Goal: Communication & Community: Answer question/provide support

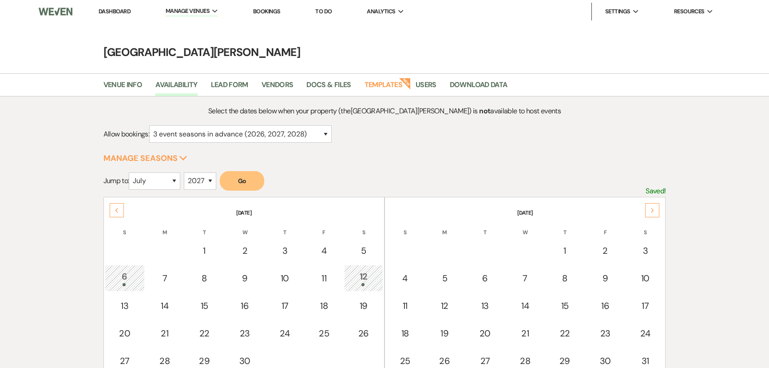
select select "3"
select select "7"
select select "2027"
click at [123, 13] on link "Dashboard" at bounding box center [115, 12] width 32 height 8
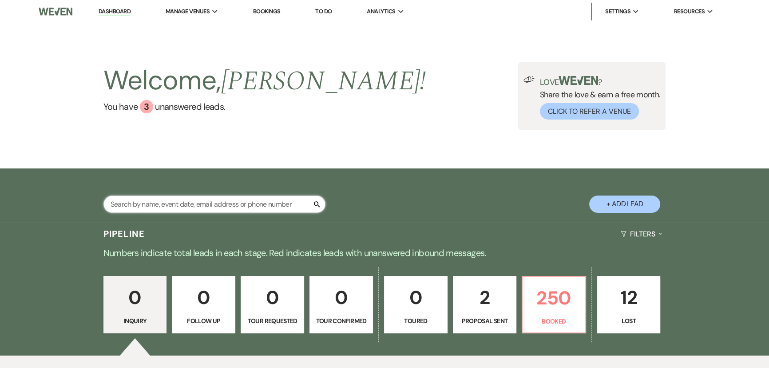
click at [232, 195] on input "text" at bounding box center [214, 203] width 222 height 17
type input "[PERSON_NAME]"
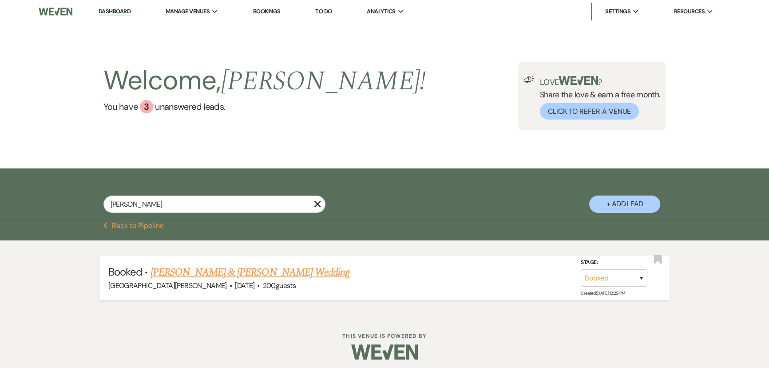
click at [256, 268] on link "[PERSON_NAME] & [PERSON_NAME] Wedding" at bounding box center [250, 272] width 199 height 16
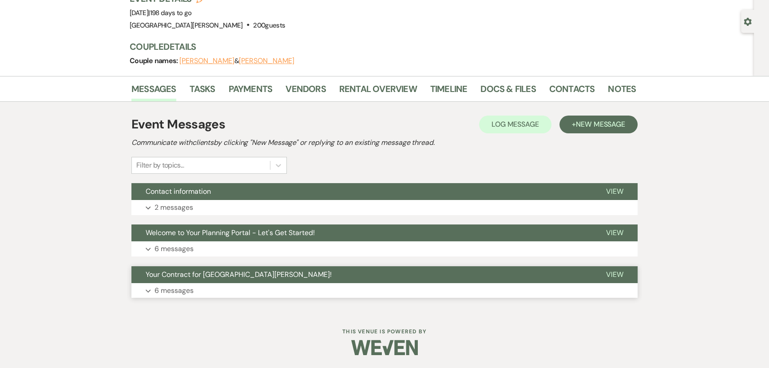
scroll to position [71, 0]
click at [182, 210] on p "2 messages" at bounding box center [174, 207] width 39 height 12
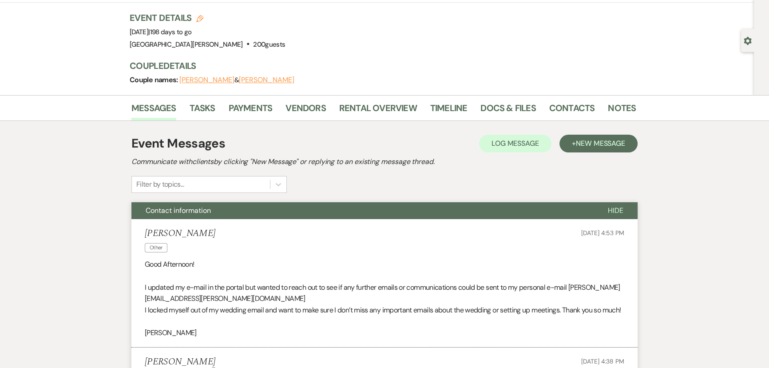
scroll to position [0, 0]
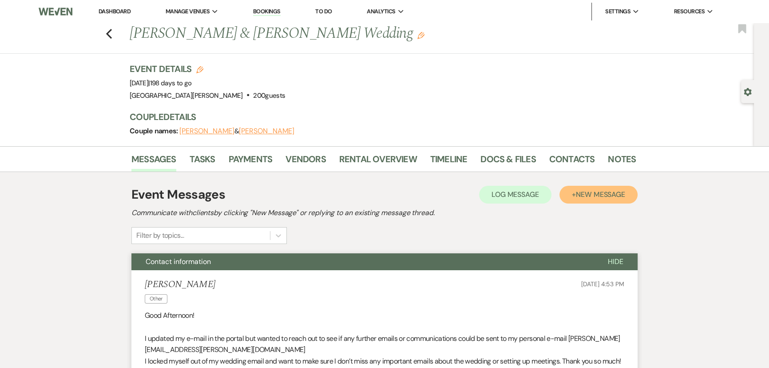
click at [574, 193] on button "+ New Message" at bounding box center [599, 195] width 78 height 18
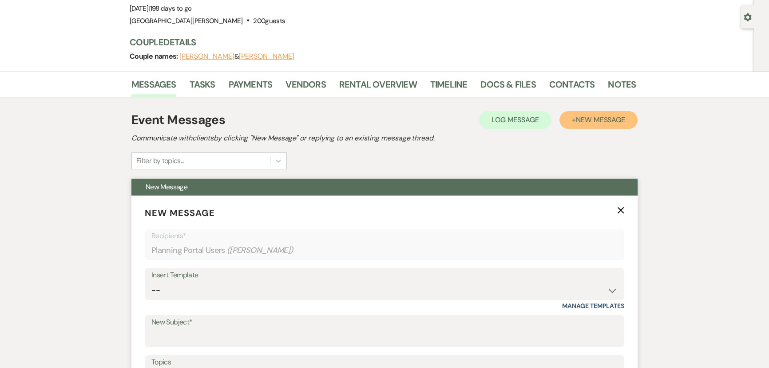
scroll to position [161, 0]
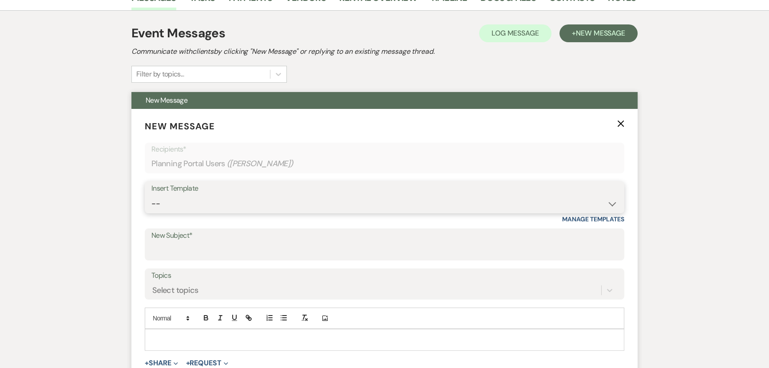
click at [206, 198] on select "-- SVM Initial Inquiry Response SVM Planning Portal Introduction and Booking Pa…" at bounding box center [384, 203] width 466 height 17
select select "5298"
click at [151, 195] on select "-- SVM Initial Inquiry Response SVM Planning Portal Introduction and Booking Pa…" at bounding box center [384, 203] width 466 height 17
type input "Scheduling Your First Planning Meeting"
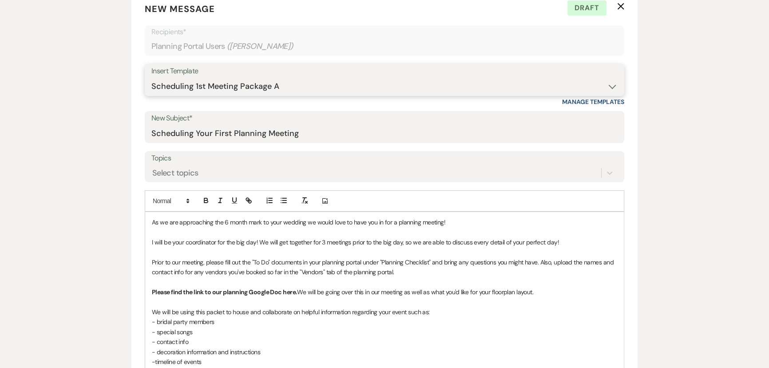
scroll to position [282, 0]
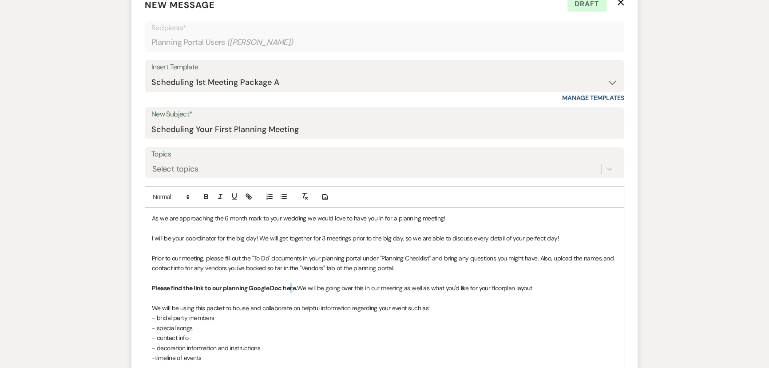
click at [290, 289] on strong "Please find the link to our planning Google Doc here." at bounding box center [224, 288] width 145 height 8
click at [289, 289] on strong "Please find the link to our planning Google Doc here." at bounding box center [224, 288] width 145 height 8
click at [247, 199] on icon "button" at bounding box center [249, 196] width 8 height 8
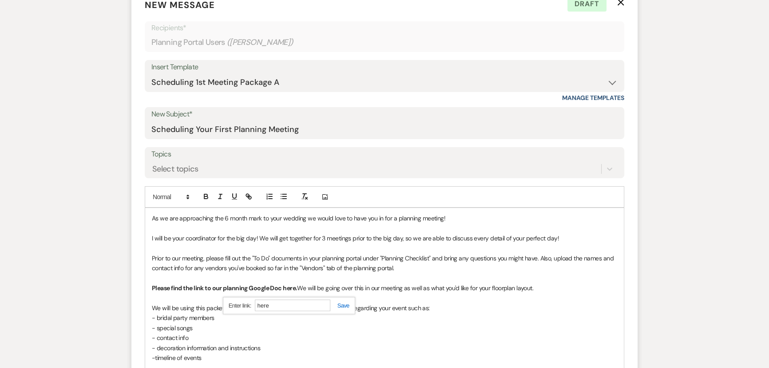
paste input "ttps://[DOMAIN_NAME][URL]"
type input "[URL][DOMAIN_NAME]"
click at [345, 305] on link at bounding box center [339, 305] width 19 height 7
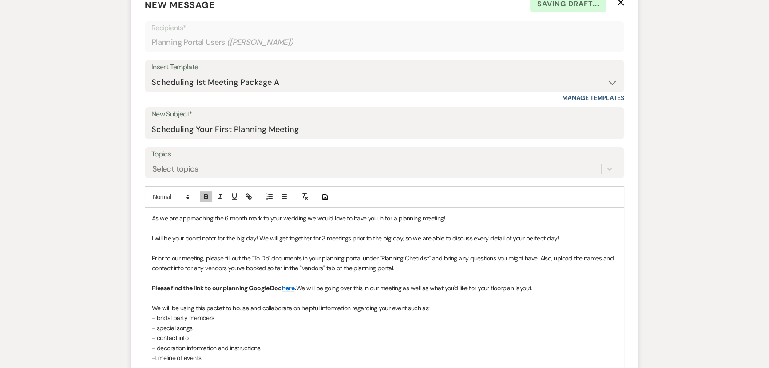
click at [335, 291] on p "Please find the link to our planning Google Doc here . We will be going over th…" at bounding box center [384, 288] width 465 height 10
click at [150, 217] on div "As we are approaching the 6 month mark to your wedding we would love to have yo…" at bounding box center [384, 307] width 479 height 199
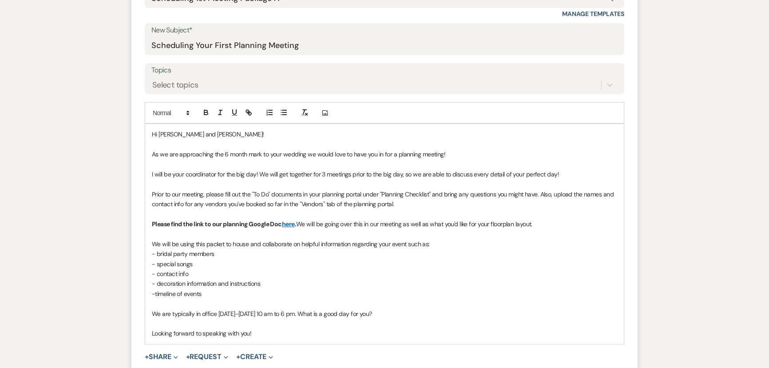
scroll to position [363, 0]
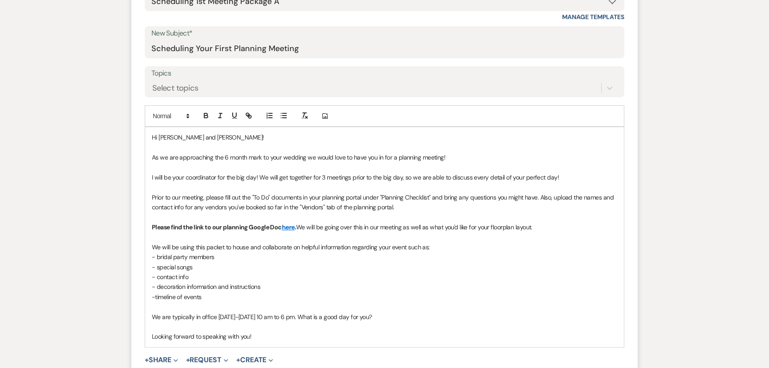
click at [401, 318] on p "We are typically in office [DATE]-[DATE] 10 am to 6 pm. What is a good day for …" at bounding box center [384, 317] width 465 height 10
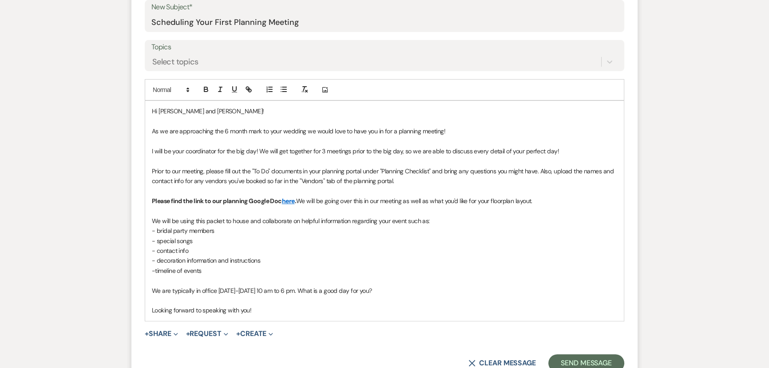
scroll to position [404, 0]
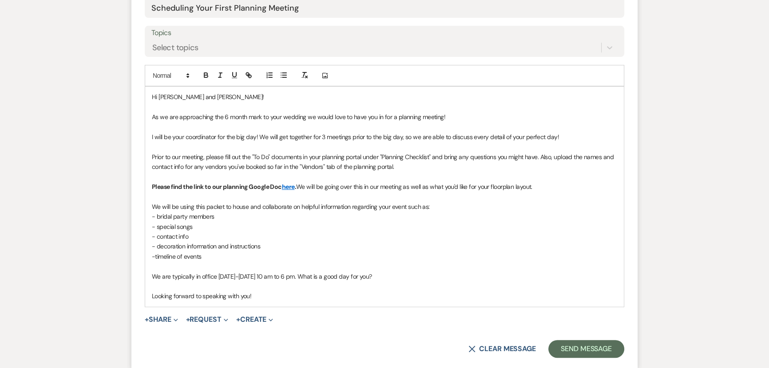
click at [275, 296] on p "Looking forward to speaking with you!" at bounding box center [384, 296] width 465 height 10
click at [242, 276] on p "We are typically in office [DATE]-[DATE] 10 am to 6 pm. What is a good day for …" at bounding box center [384, 276] width 465 height 10
click at [337, 296] on p "Looking forward to speaking with you!" at bounding box center [384, 296] width 465 height 10
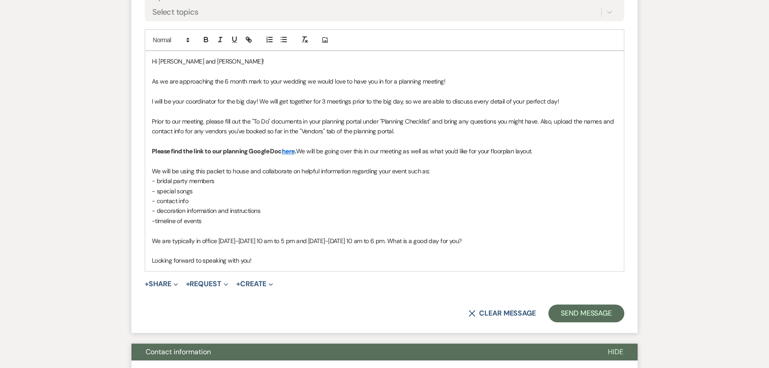
scroll to position [484, 0]
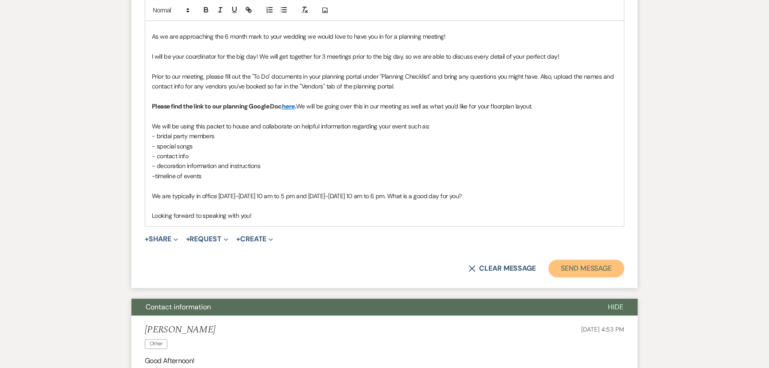
click at [581, 263] on button "Send Message" at bounding box center [586, 268] width 76 height 18
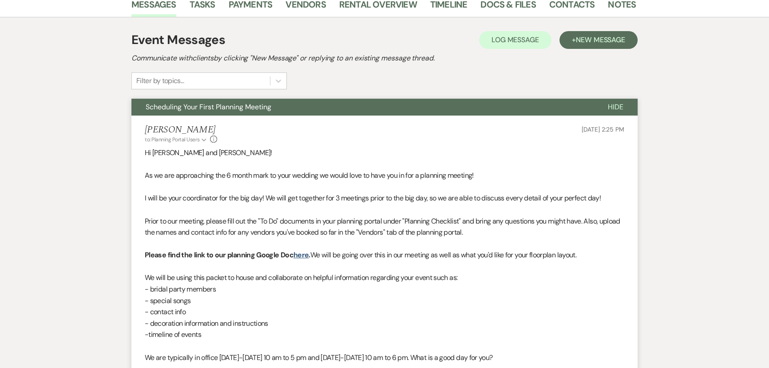
click at [612, 107] on span "Hide" at bounding box center [616, 106] width 16 height 9
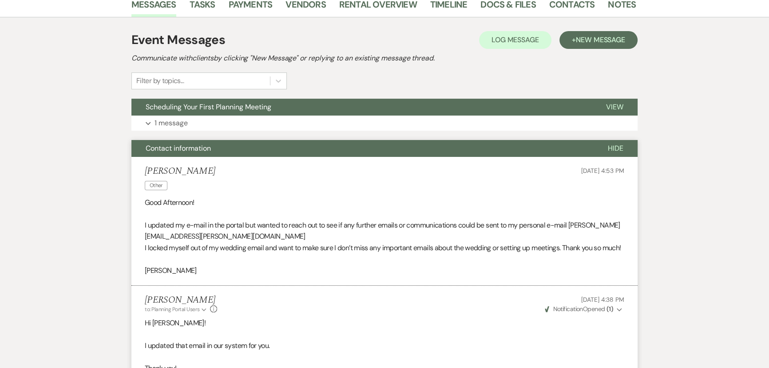
click at [616, 144] on span "Hide" at bounding box center [616, 147] width 16 height 9
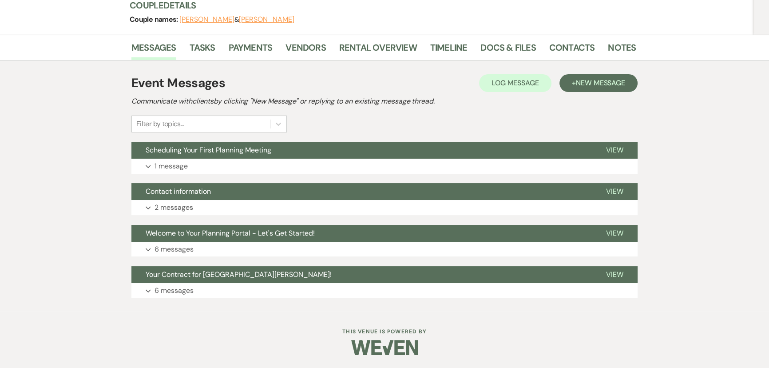
click at [421, 118] on div "Event Messages Log Log Message + New Message Communicate with clients by clicki…" at bounding box center [384, 103] width 506 height 59
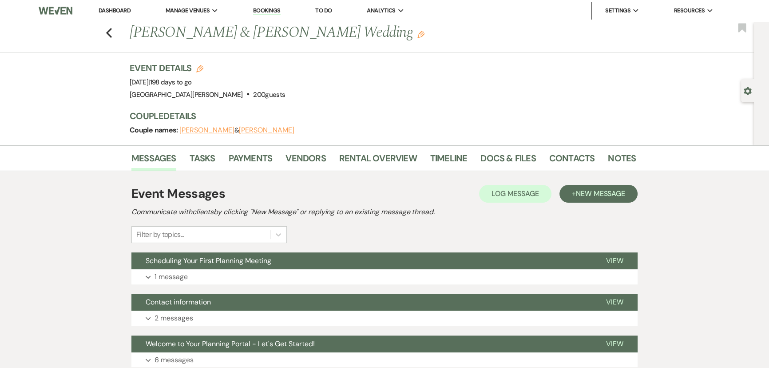
scroll to position [0, 0]
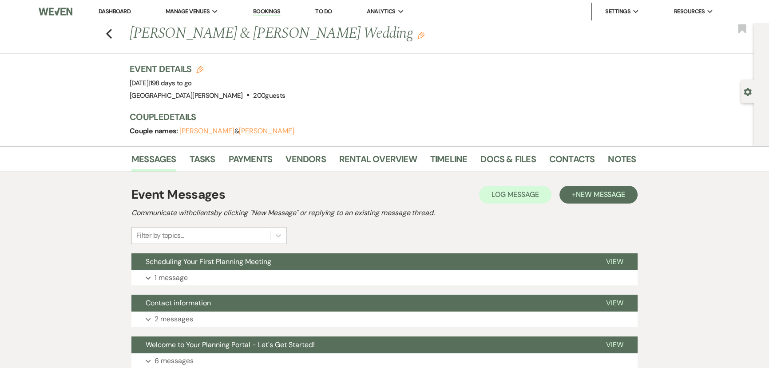
click at [120, 12] on link "Dashboard" at bounding box center [115, 12] width 32 height 8
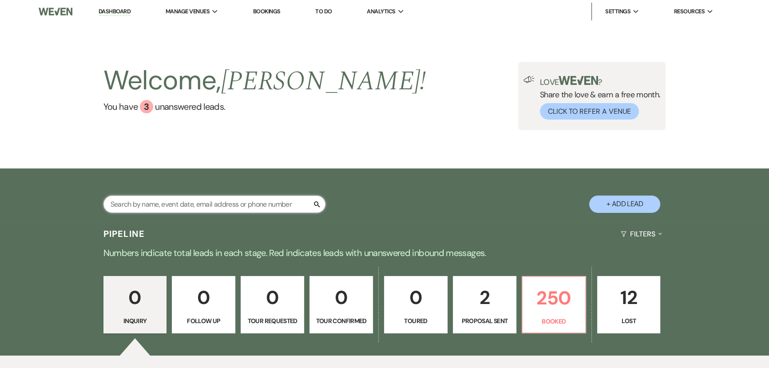
click at [254, 200] on input "text" at bounding box center [214, 203] width 222 height 17
type input "[PERSON_NAME]"
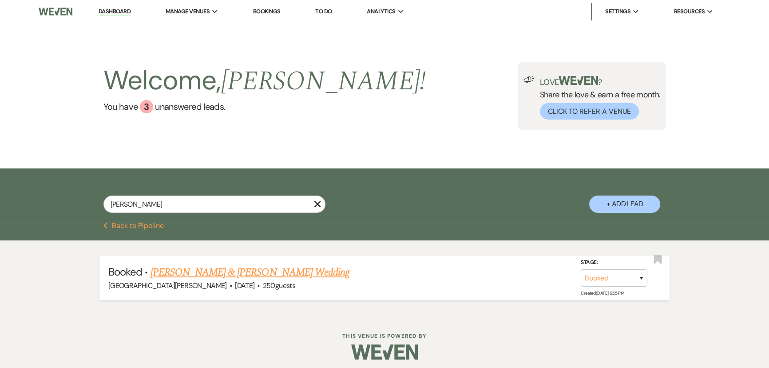
click at [263, 268] on link "[PERSON_NAME] & [PERSON_NAME] Wedding" at bounding box center [250, 272] width 199 height 16
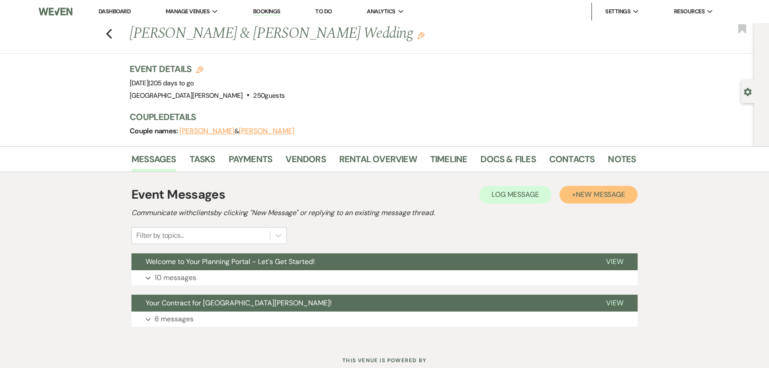
click at [592, 194] on span "New Message" at bounding box center [600, 194] width 49 height 9
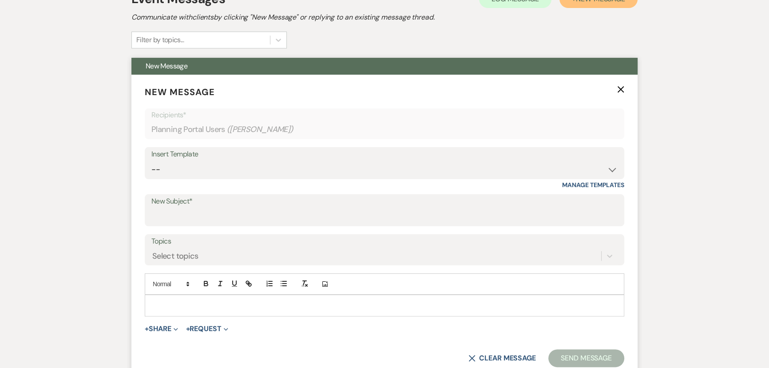
scroll to position [242, 0]
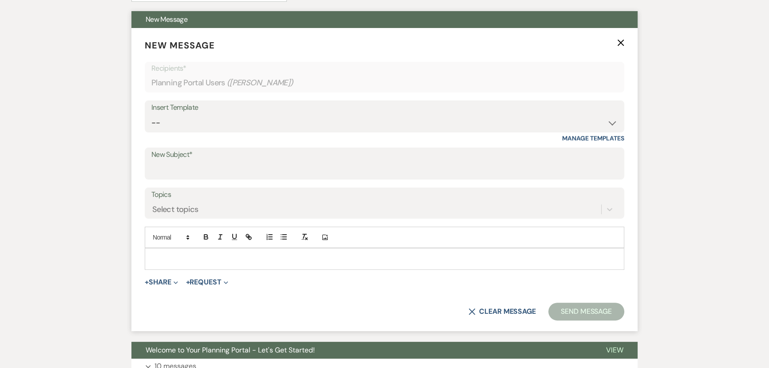
click at [224, 200] on label "Topics" at bounding box center [384, 194] width 466 height 13
click at [153, 203] on input "Topics" at bounding box center [152, 209] width 1 height 12
click at [191, 167] on input "New Subject*" at bounding box center [384, 169] width 466 height 17
click at [195, 123] on select "-- SVM Initial Inquiry Response SVM Planning Portal Introduction and Booking Pa…" at bounding box center [384, 122] width 466 height 17
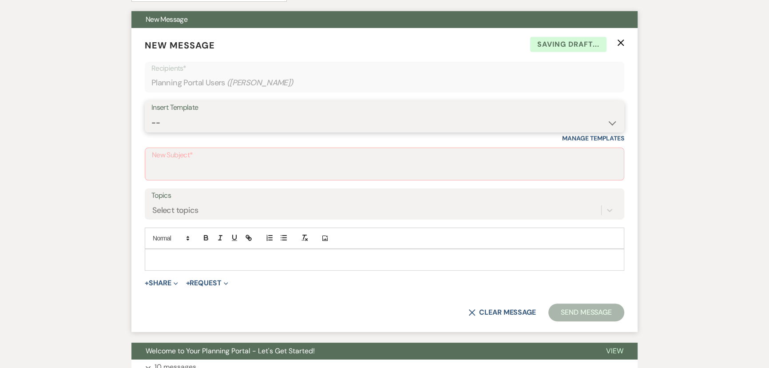
select select "5298"
click at [151, 114] on select "-- SVM Initial Inquiry Response SVM Planning Portal Introduction and Booking Pa…" at bounding box center [384, 122] width 466 height 17
type input "Scheduling Your First Planning Meeting"
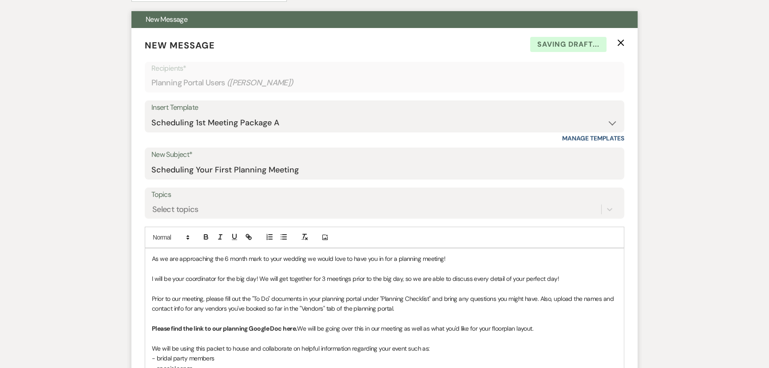
click at [148, 256] on div "As we are approaching the 6 month mark to your wedding we would love to have yo…" at bounding box center [384, 347] width 479 height 199
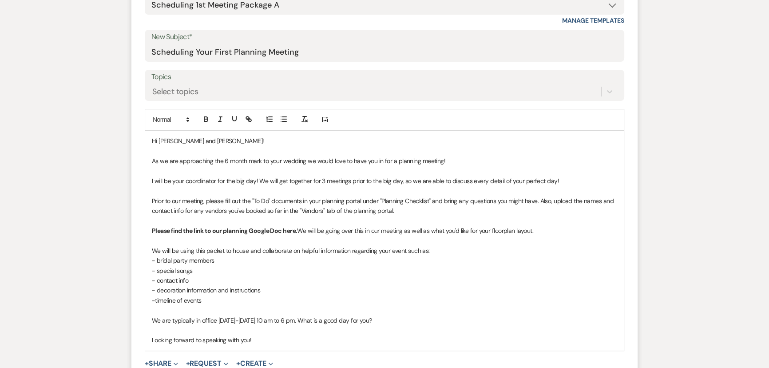
scroll to position [363, 0]
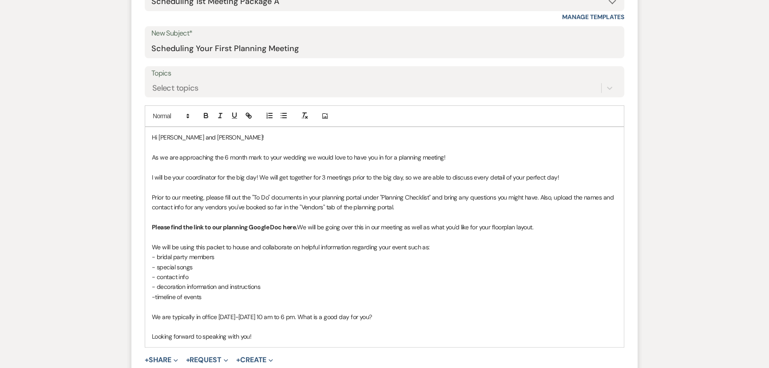
click at [287, 228] on strong "Please find the link to our planning Google Doc here." at bounding box center [224, 227] width 145 height 8
click at [250, 119] on icon "button" at bounding box center [249, 115] width 8 height 8
paste input "ttps://[DOMAIN_NAME][URL]"
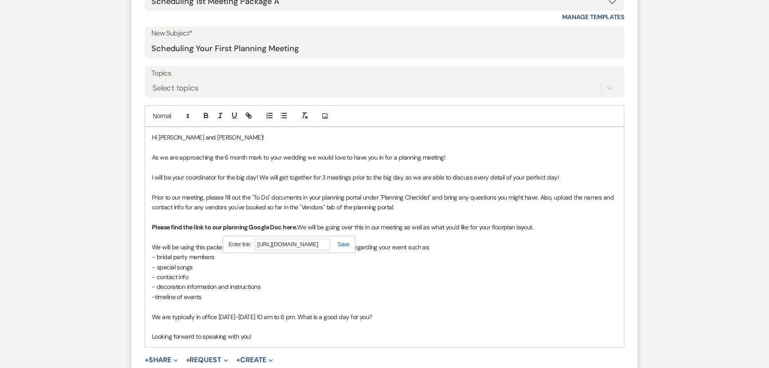
type input "[URL][DOMAIN_NAME]"
click at [342, 242] on link at bounding box center [339, 244] width 19 height 7
click at [310, 265] on p "- special songs" at bounding box center [384, 267] width 465 height 10
click at [274, 334] on p "Looking forward to speaking with you!" at bounding box center [384, 336] width 465 height 10
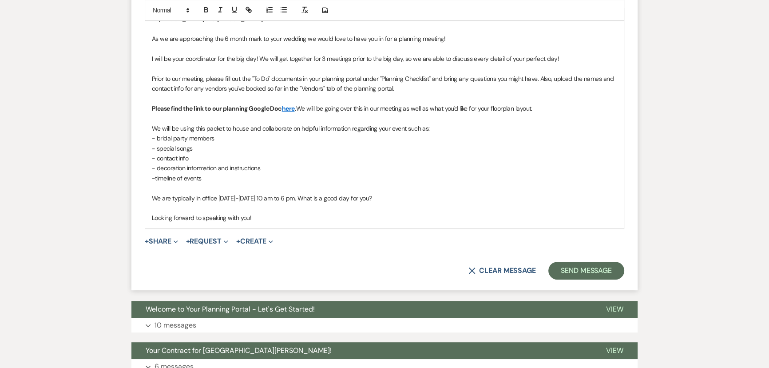
scroll to position [484, 0]
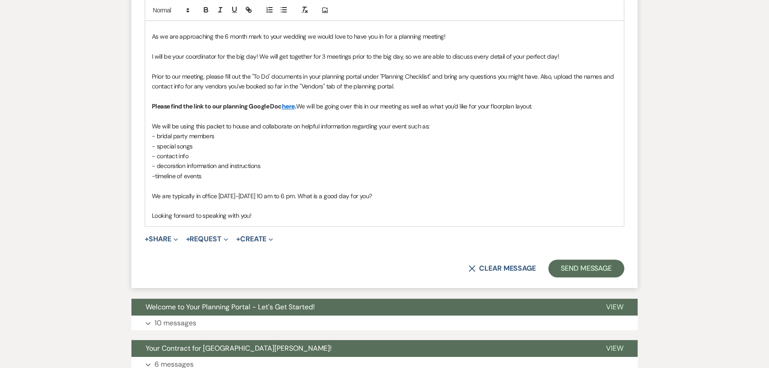
click at [243, 194] on p "We are typically in office [DATE]-[DATE] 10 am to 6 pm. What is a good day for …" at bounding box center [384, 196] width 465 height 10
click at [360, 216] on p "Looking forward to speaking with you!" at bounding box center [384, 215] width 465 height 10
click at [567, 263] on button "Send Message" at bounding box center [586, 268] width 76 height 18
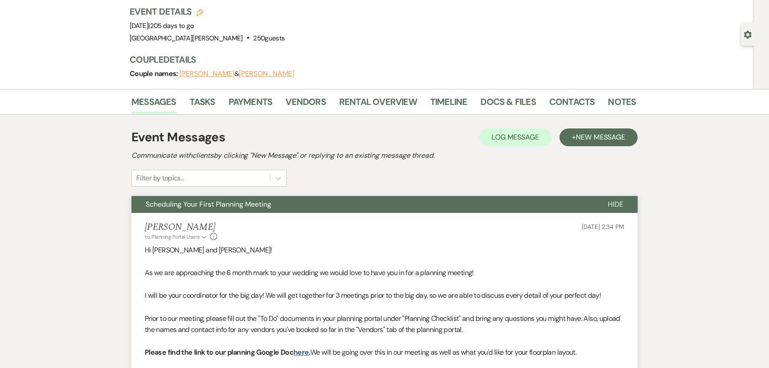
scroll to position [0, 0]
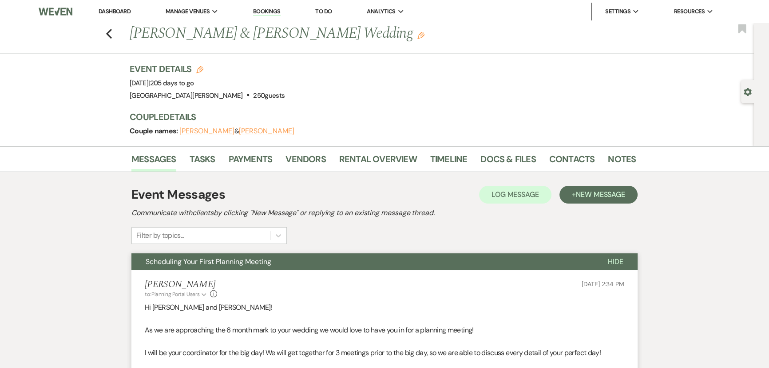
click at [106, 8] on link "Dashboard" at bounding box center [115, 12] width 32 height 8
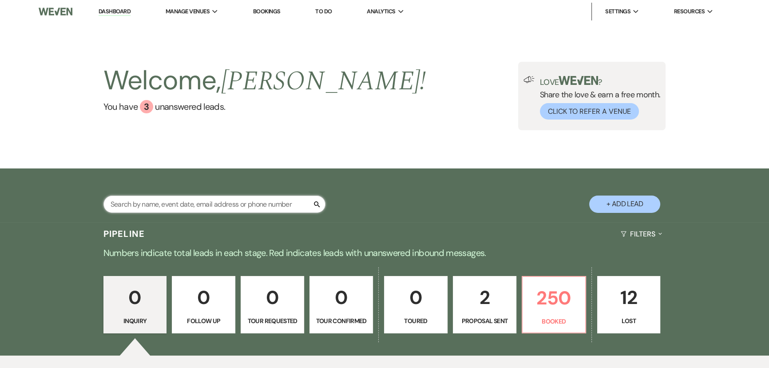
click at [217, 199] on input "text" at bounding box center [214, 203] width 222 height 17
type input "[PERSON_NAME]"
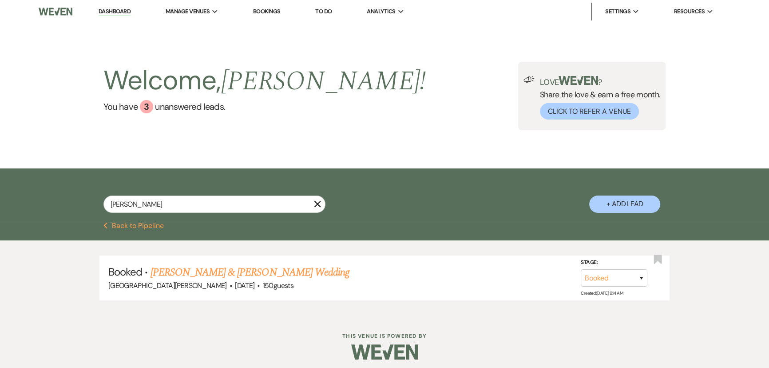
click at [255, 270] on link "[PERSON_NAME] & [PERSON_NAME] Wedding" at bounding box center [250, 272] width 199 height 16
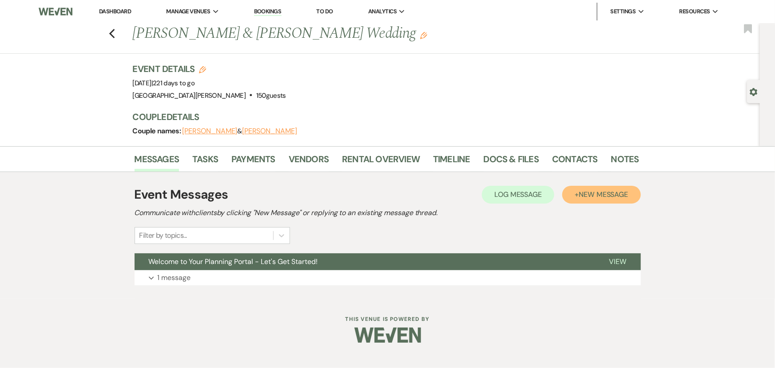
click at [588, 194] on span "New Message" at bounding box center [603, 194] width 49 height 9
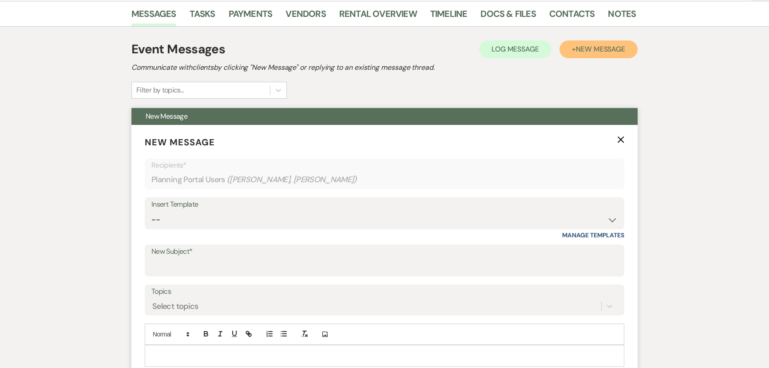
scroll to position [161, 0]
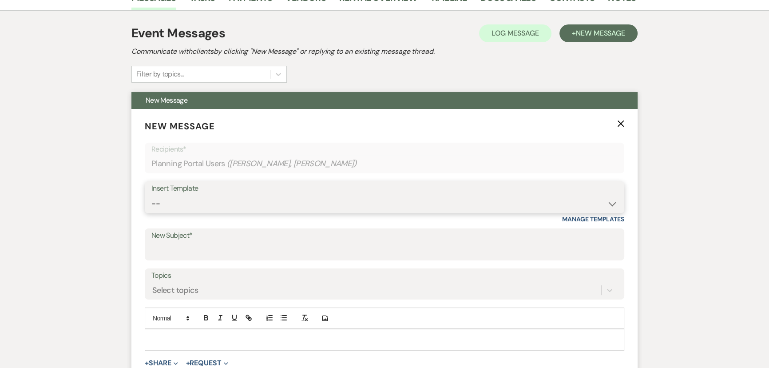
click at [219, 209] on select "-- SVM Initial Inquiry Response SVM Planning Portal Introduction and Booking Pa…" at bounding box center [384, 203] width 466 height 17
select select "5298"
click at [151, 195] on select "-- SVM Initial Inquiry Response SVM Planning Portal Introduction and Booking Pa…" at bounding box center [384, 203] width 466 height 17
type input "Scheduling Your First Planning Meeting"
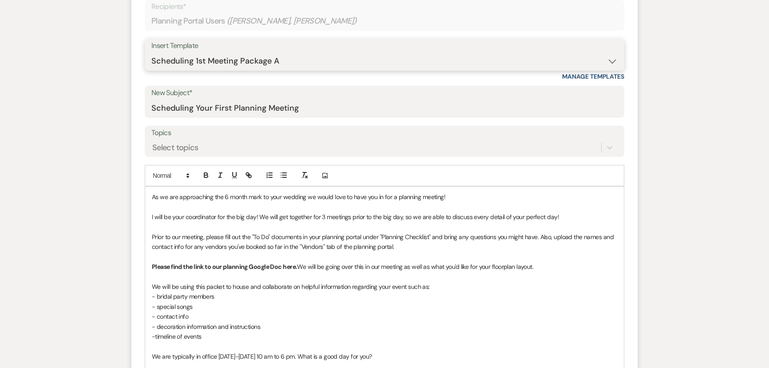
scroll to position [363, 0]
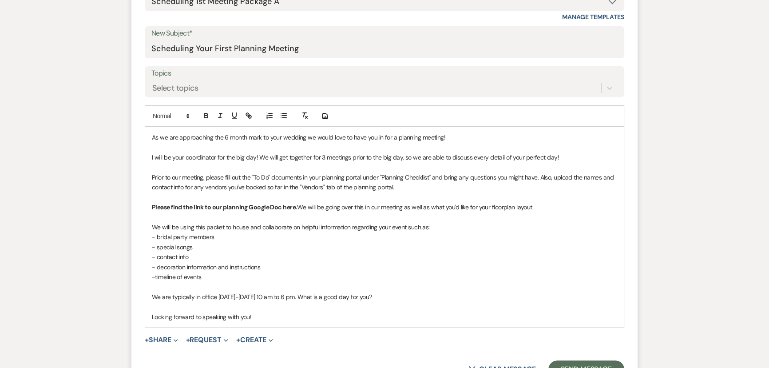
click at [152, 139] on p "As we are approaching the 6 month mark to your wedding we would love to have yo…" at bounding box center [384, 137] width 465 height 10
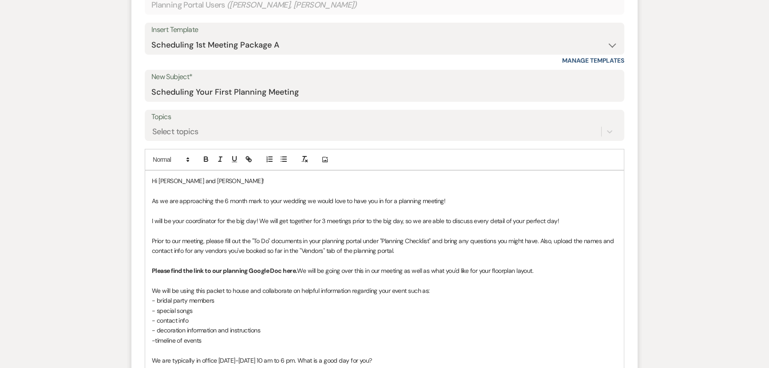
scroll to position [323, 0]
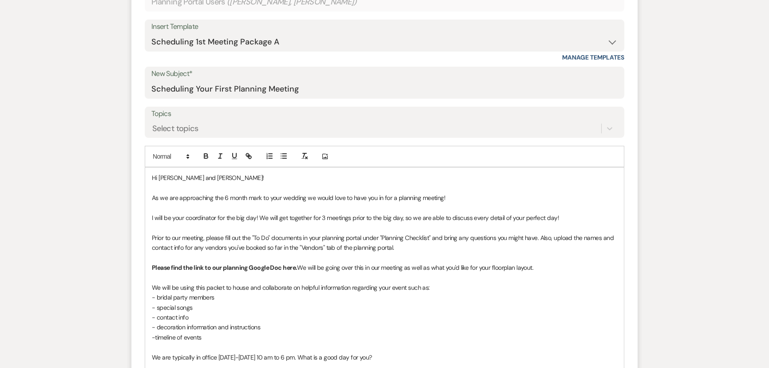
click at [286, 266] on strong "Please find the link to our planning Google Doc here." at bounding box center [224, 267] width 145 height 8
click at [248, 158] on icon "button" at bounding box center [249, 156] width 8 height 8
paste input "ttps://[DOMAIN_NAME][URL]"
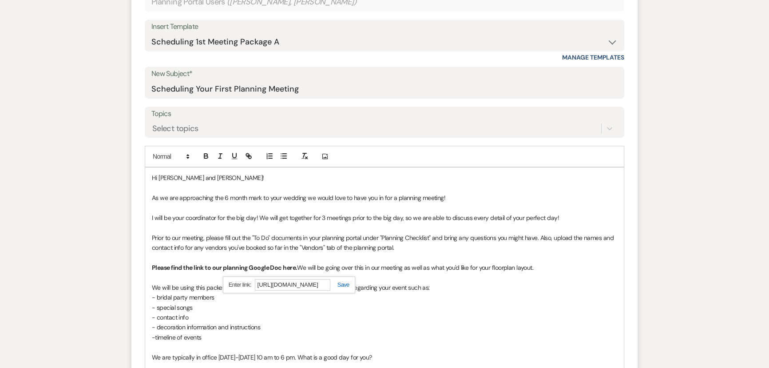
type input "[URL][DOMAIN_NAME]"
click at [345, 284] on link at bounding box center [339, 284] width 19 height 7
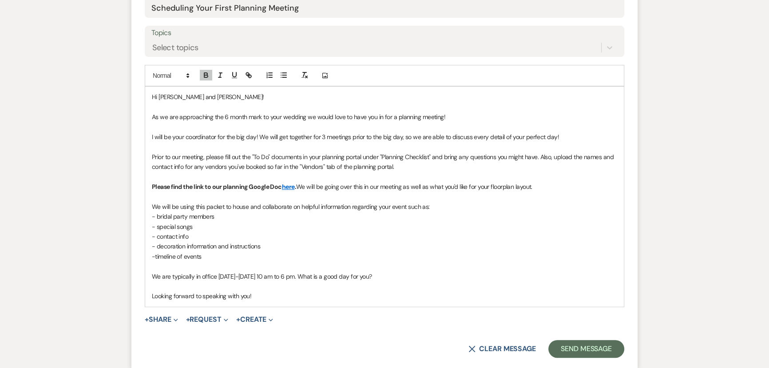
click at [241, 276] on p "We are typically in office [DATE]-[DATE] 10 am to 6 pm. What is a good day for …" at bounding box center [384, 276] width 465 height 10
click at [319, 287] on p at bounding box center [384, 286] width 465 height 10
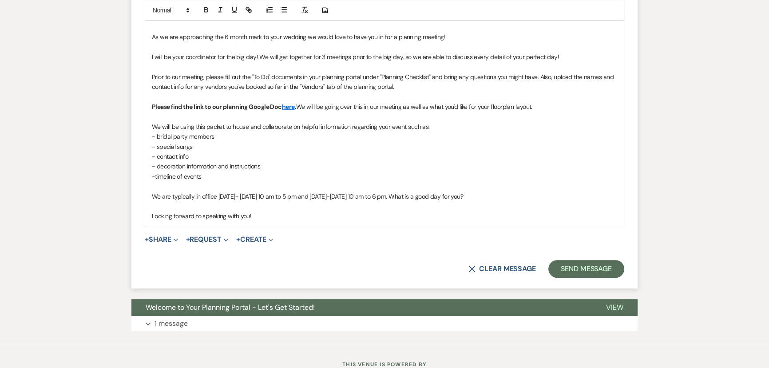
scroll to position [484, 0]
click at [568, 264] on button "Send Message" at bounding box center [586, 268] width 76 height 18
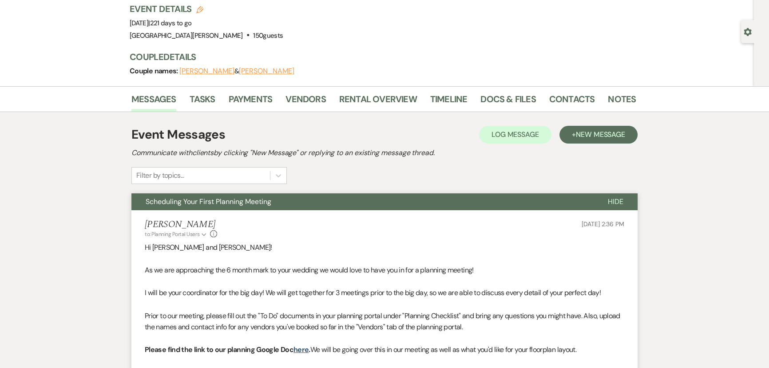
scroll to position [0, 0]
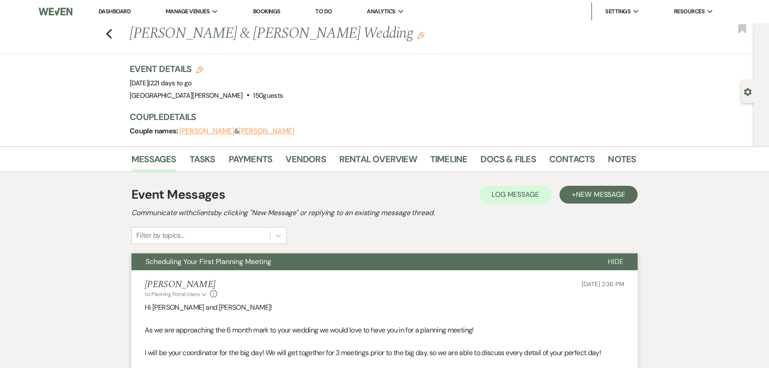
click at [114, 13] on link "Dashboard" at bounding box center [115, 12] width 32 height 8
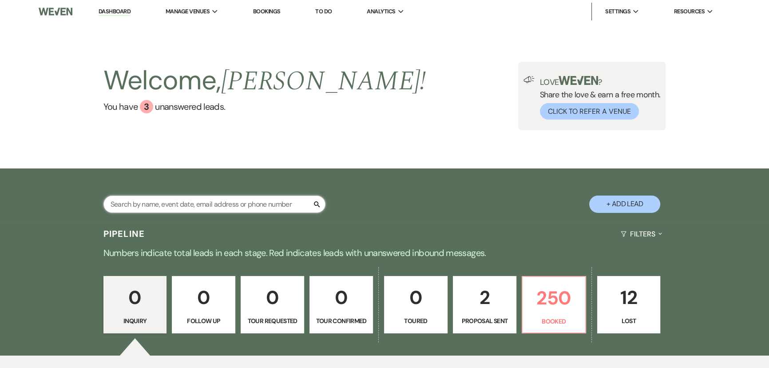
click at [210, 203] on input "text" at bounding box center [214, 203] width 222 height 17
type input "[PERSON_NAME]"
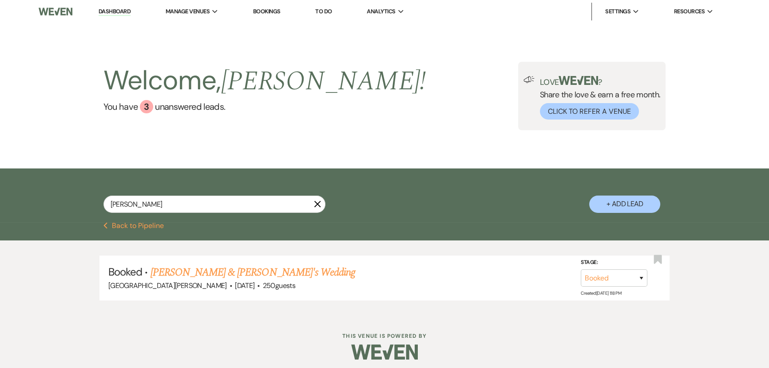
click at [226, 268] on link "[PERSON_NAME] & [PERSON_NAME]'s Wedding" at bounding box center [253, 272] width 205 height 16
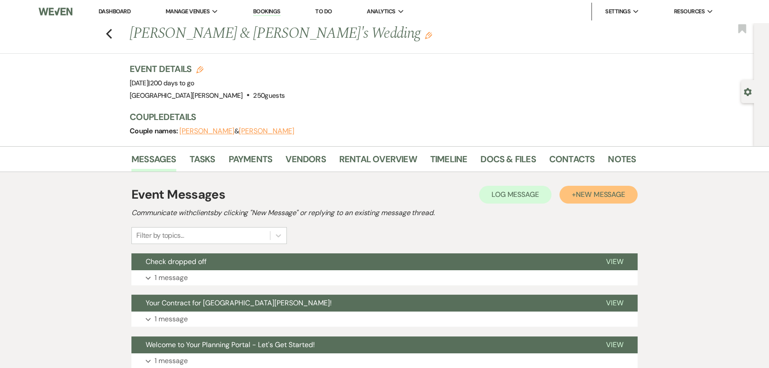
click at [591, 191] on span "New Message" at bounding box center [600, 194] width 49 height 9
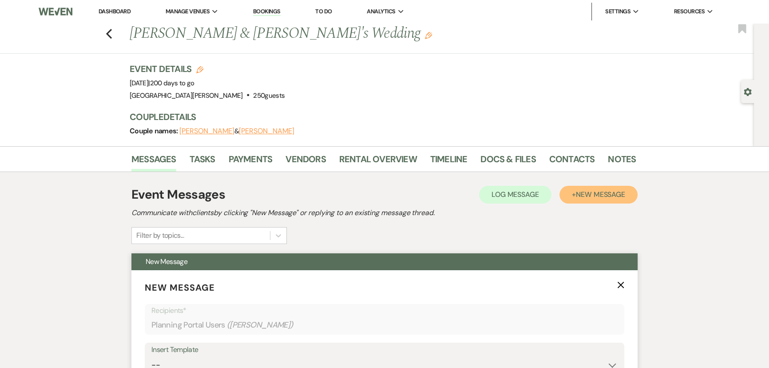
scroll to position [121, 0]
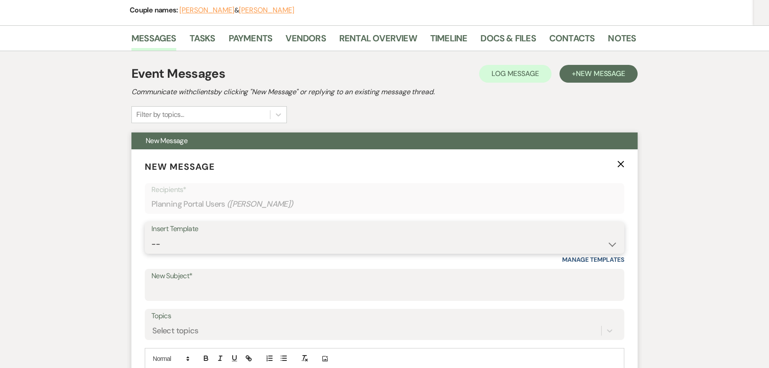
click at [190, 244] on select "-- SVM Initial Inquiry Response SVM Planning Portal Introduction and Booking Pa…" at bounding box center [384, 243] width 466 height 17
click at [79, 242] on div "Messages Tasks Payments Vendors Rental Overview Timeline Docs & Files Contacts …" at bounding box center [384, 307] width 769 height 565
click at [195, 285] on input "New Subject*" at bounding box center [384, 290] width 466 height 17
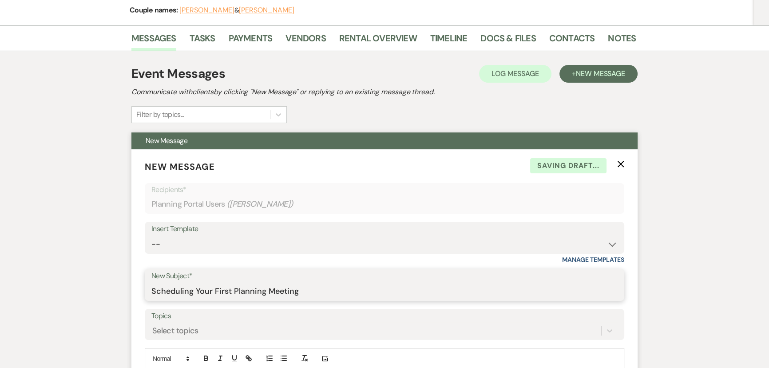
click at [244, 289] on input "Scheduling Your First Planning Meeting" at bounding box center [384, 290] width 466 height 17
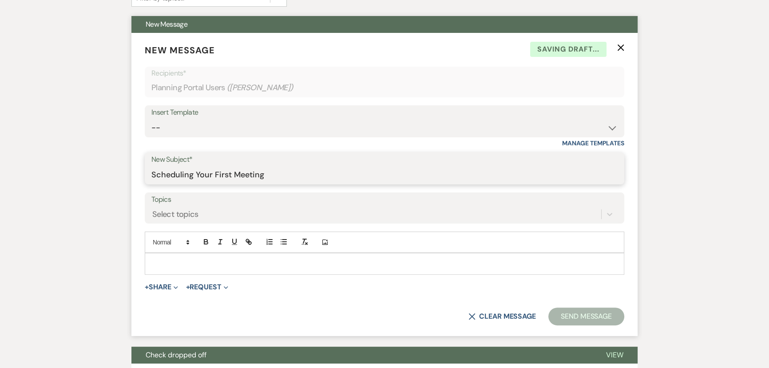
scroll to position [242, 0]
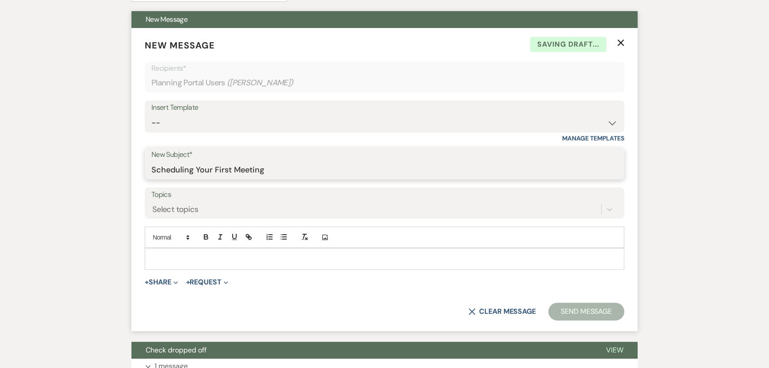
type input "Scheduling Your First Meeting"
click at [241, 266] on div at bounding box center [384, 258] width 479 height 20
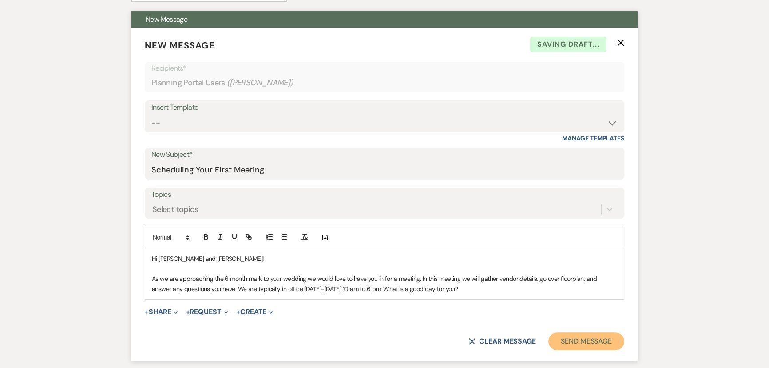
click at [582, 340] on button "Send Message" at bounding box center [586, 341] width 76 height 18
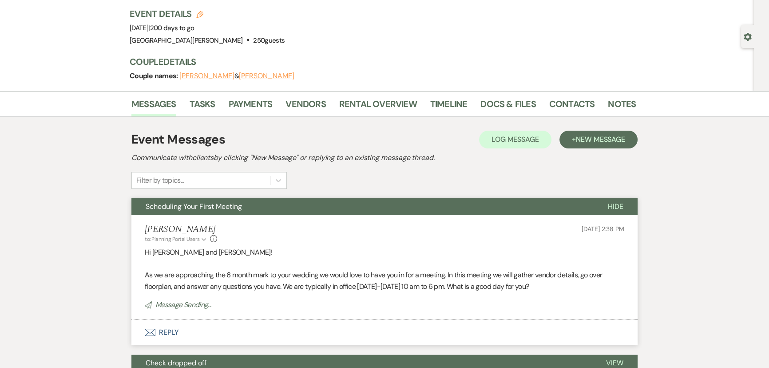
scroll to position [0, 0]
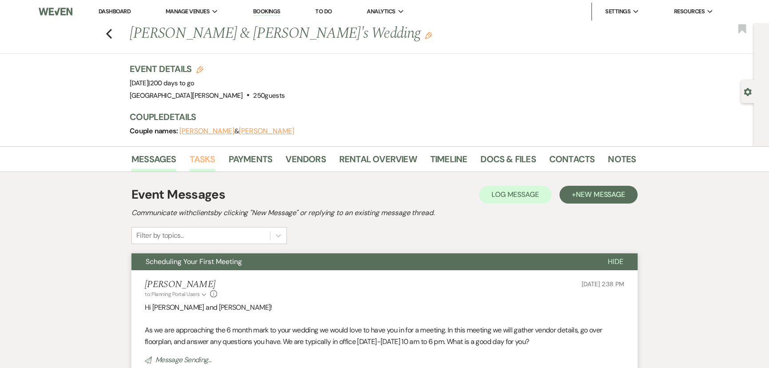
click at [204, 164] on link "Tasks" at bounding box center [203, 162] width 26 height 20
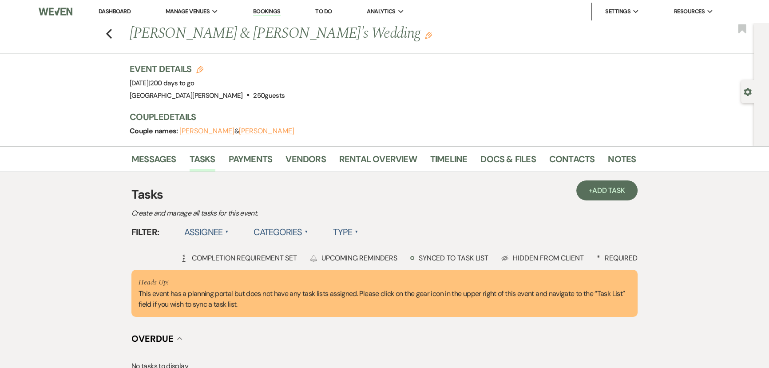
click at [745, 91] on use "button" at bounding box center [748, 92] width 8 height 8
select select "6"
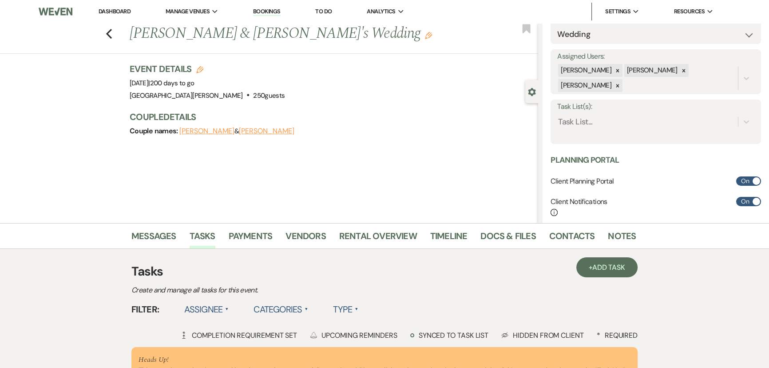
scroll to position [121, 0]
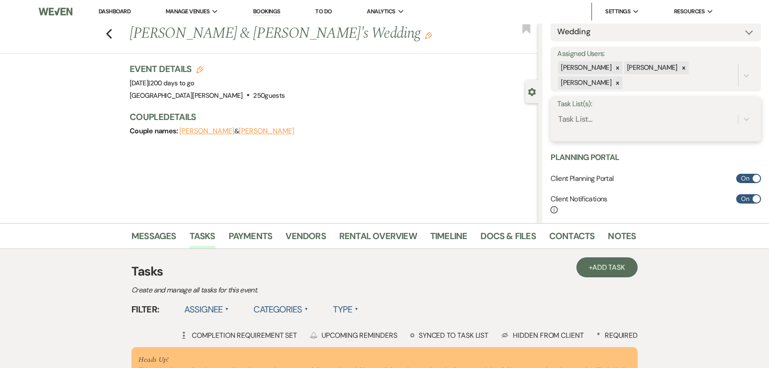
click at [591, 115] on div "Task List..." at bounding box center [575, 119] width 34 height 12
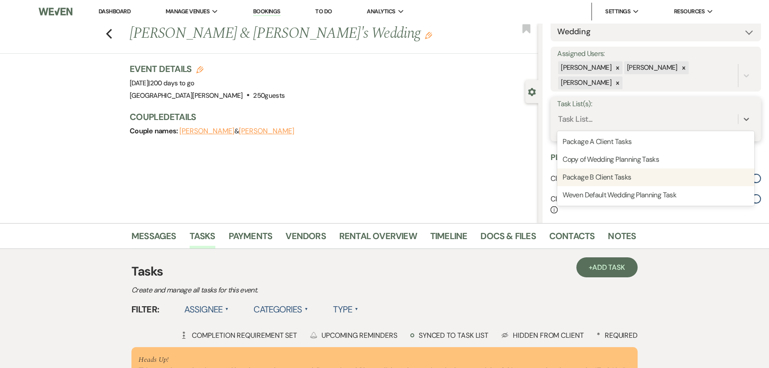
click at [608, 174] on div "Package B Client Tasks" at bounding box center [655, 177] width 197 height 18
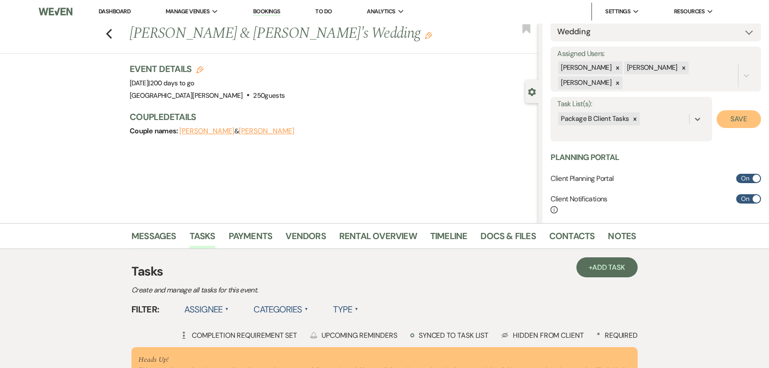
click at [738, 119] on button "Save" at bounding box center [739, 119] width 44 height 18
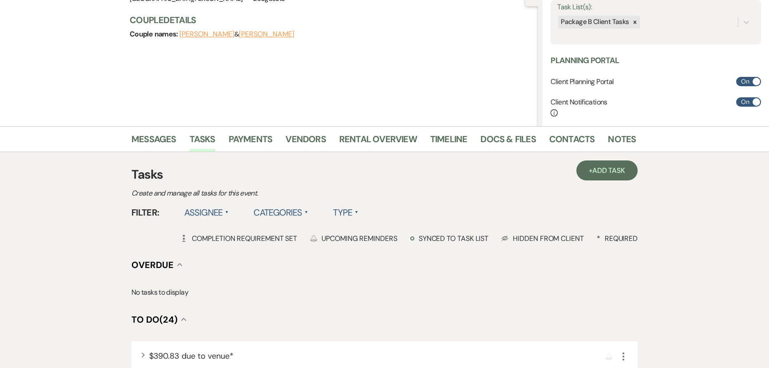
scroll to position [0, 0]
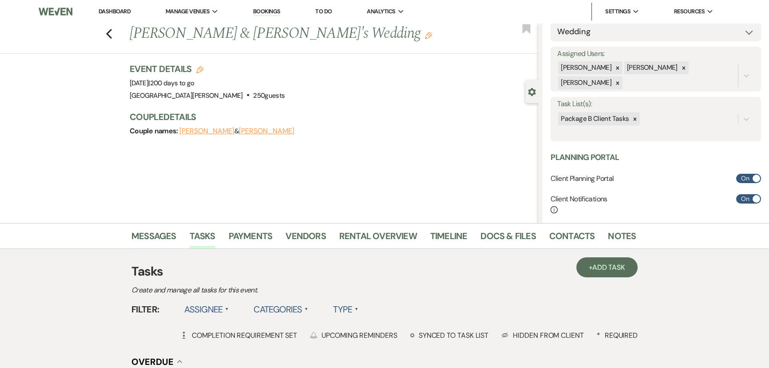
click at [114, 13] on link "Dashboard" at bounding box center [115, 12] width 32 height 8
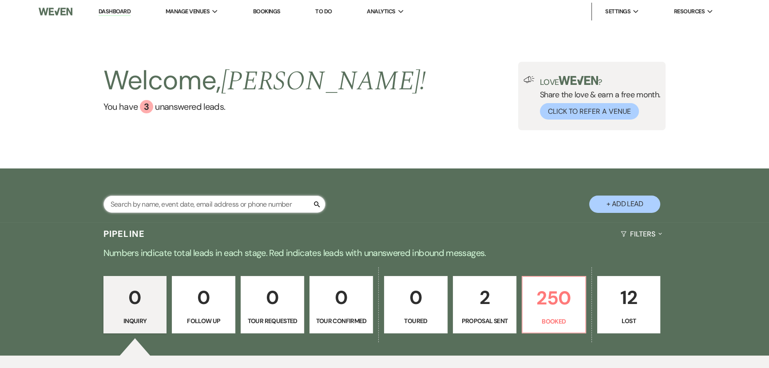
click at [204, 205] on input "text" at bounding box center [214, 203] width 222 height 17
type input "[PERSON_NAME]"
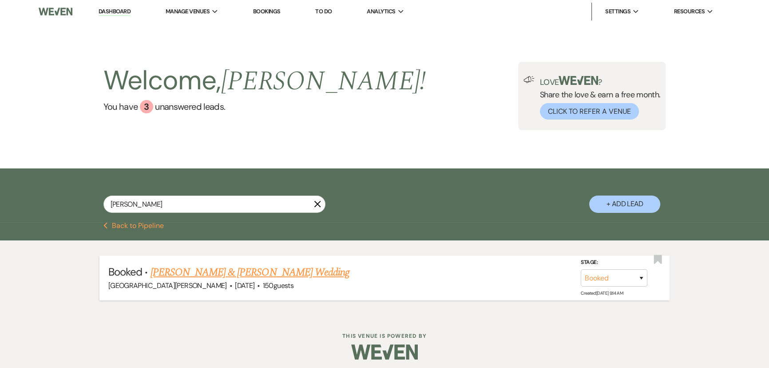
click at [254, 273] on link "[PERSON_NAME] & [PERSON_NAME] Wedding" at bounding box center [250, 272] width 199 height 16
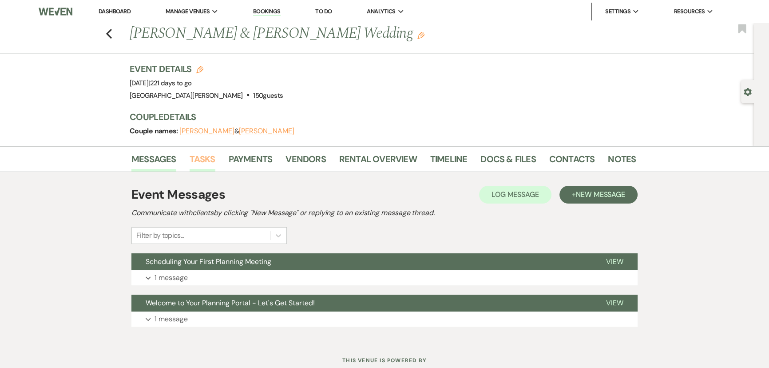
click at [197, 155] on link "Tasks" at bounding box center [203, 162] width 26 height 20
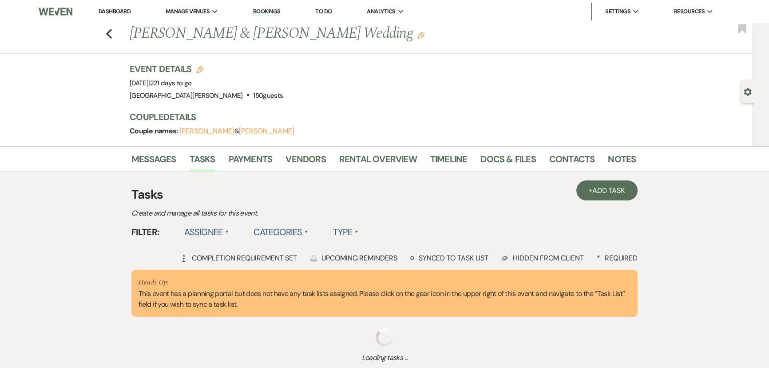
click at [742, 87] on div "Gear Settings" at bounding box center [749, 91] width 17 height 23
click at [747, 88] on use "button" at bounding box center [748, 92] width 8 height 8
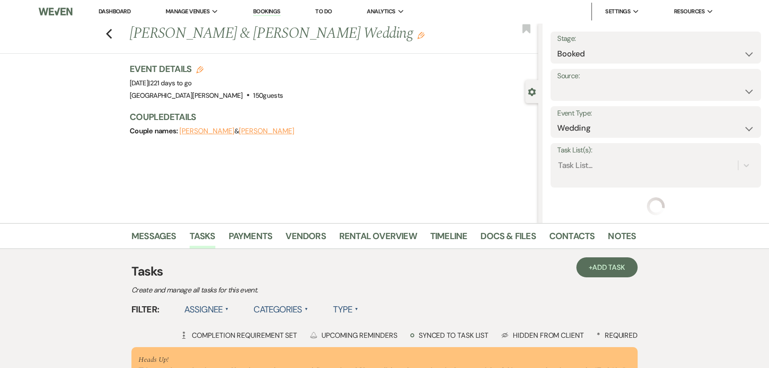
scroll to position [51, 0]
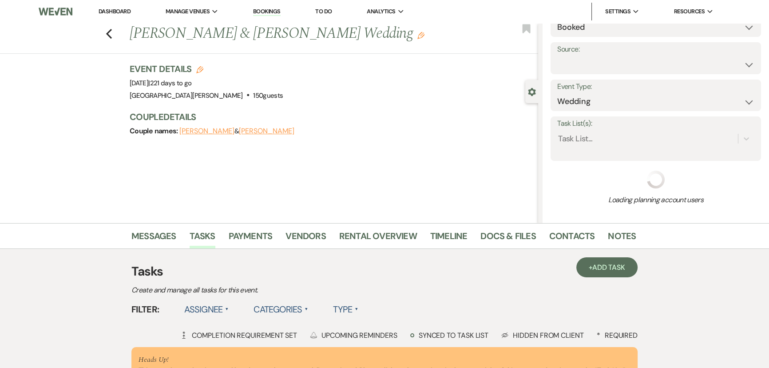
click at [639, 147] on div "Task List(s): Task List..." at bounding box center [656, 138] width 210 height 44
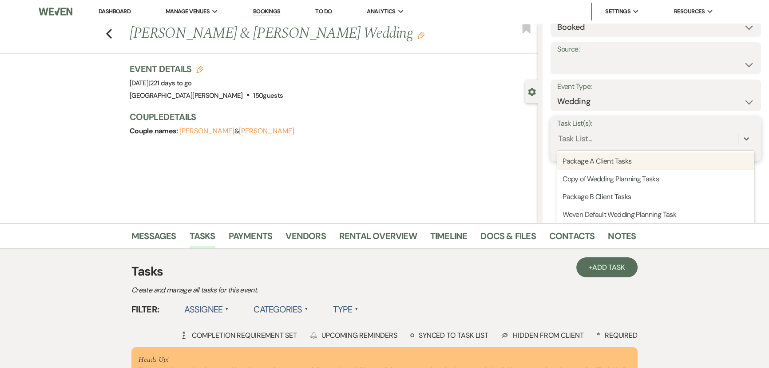
click at [608, 143] on div "Settings Date created: [DATE] 9:14 AM Stage: Booked Lost Source: Weven Venue We…" at bounding box center [656, 97] width 210 height 224
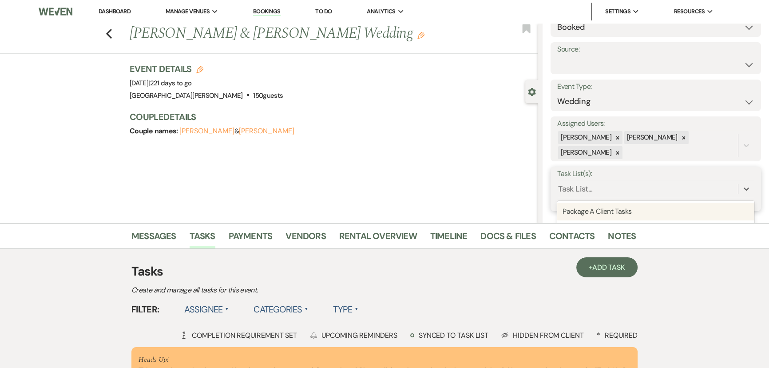
click at [623, 206] on div "Package A Client Tasks" at bounding box center [655, 211] width 197 height 18
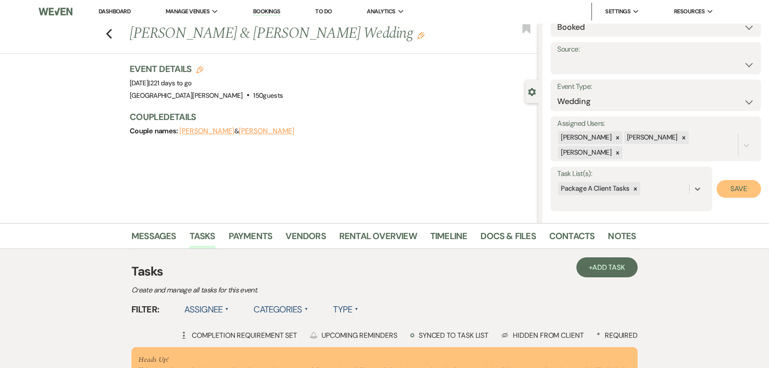
click at [730, 191] on button "Save" at bounding box center [739, 189] width 44 height 18
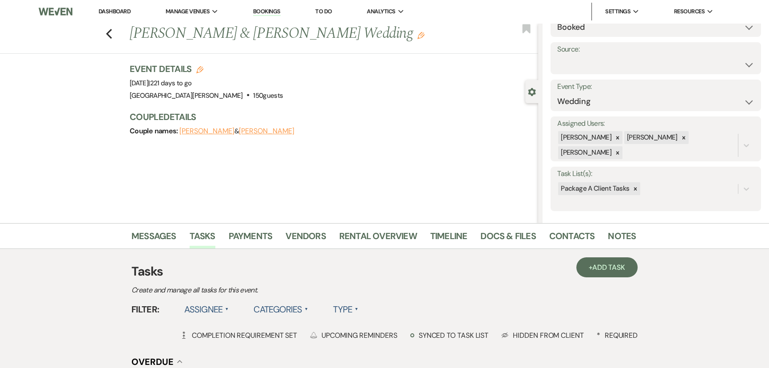
click at [115, 12] on link "Dashboard" at bounding box center [115, 12] width 32 height 8
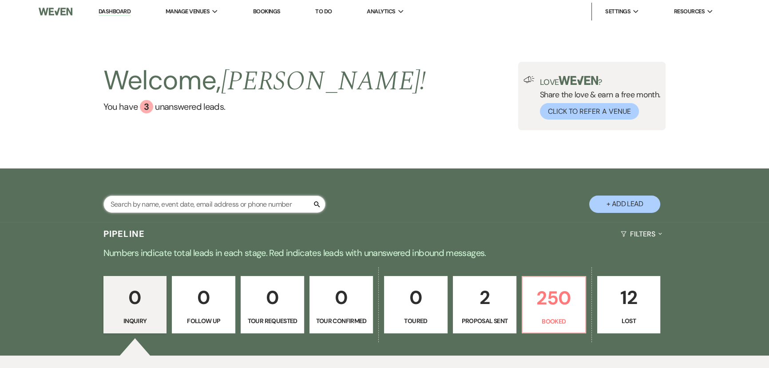
click at [190, 199] on input "text" at bounding box center [214, 203] width 222 height 17
type input "[PERSON_NAME]"
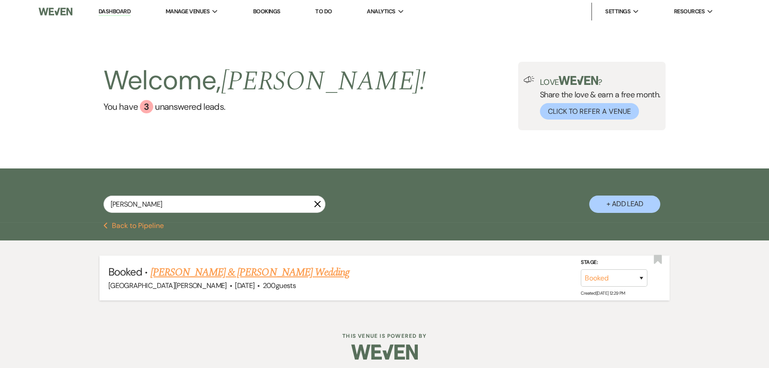
click at [263, 282] on span "200 guests" at bounding box center [279, 285] width 33 height 9
click at [246, 269] on link "[PERSON_NAME] & [PERSON_NAME] Wedding" at bounding box center [250, 272] width 199 height 16
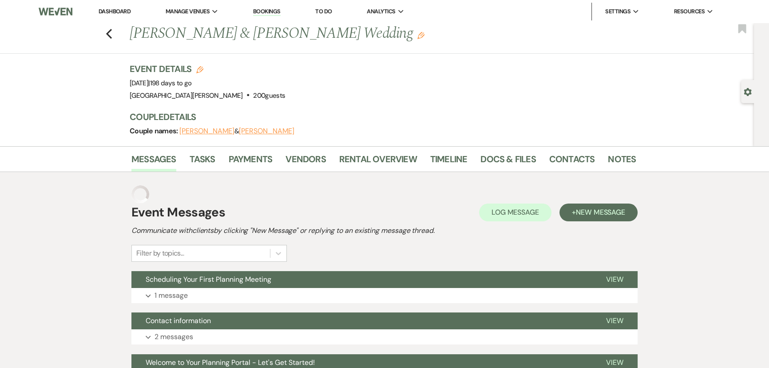
click at [747, 90] on use "button" at bounding box center [748, 92] width 8 height 8
select select "5"
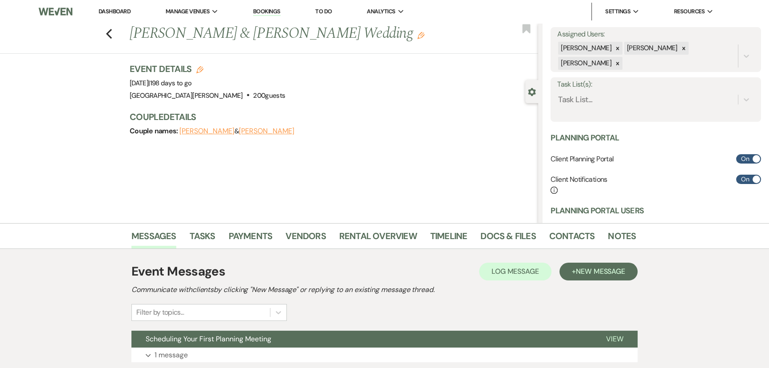
scroll to position [161, 0]
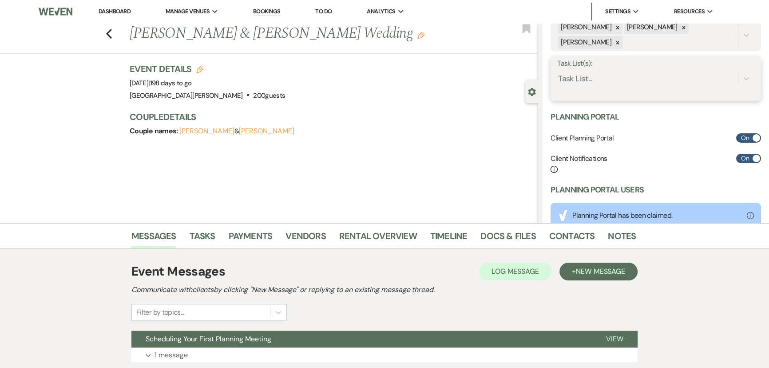
click at [609, 85] on div "Task List..." at bounding box center [647, 79] width 181 height 16
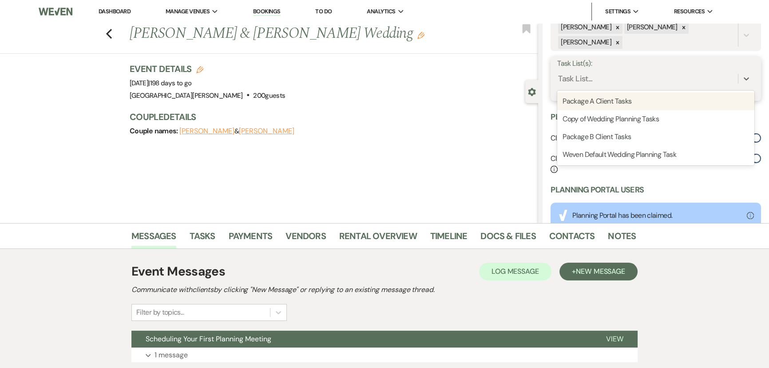
click at [606, 97] on div "Package A Client Tasks" at bounding box center [655, 101] width 197 height 18
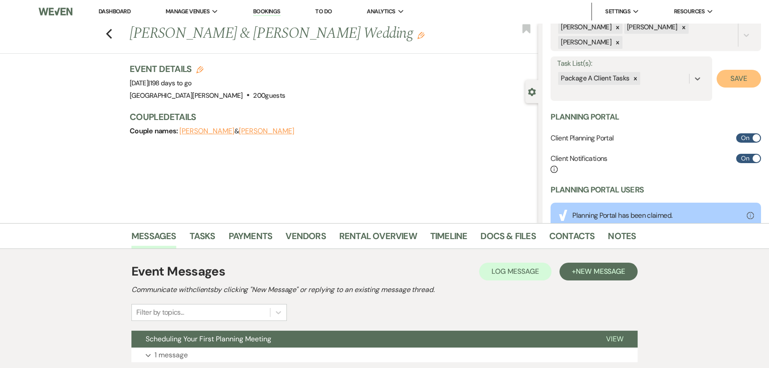
click at [726, 78] on button "Save" at bounding box center [739, 79] width 44 height 18
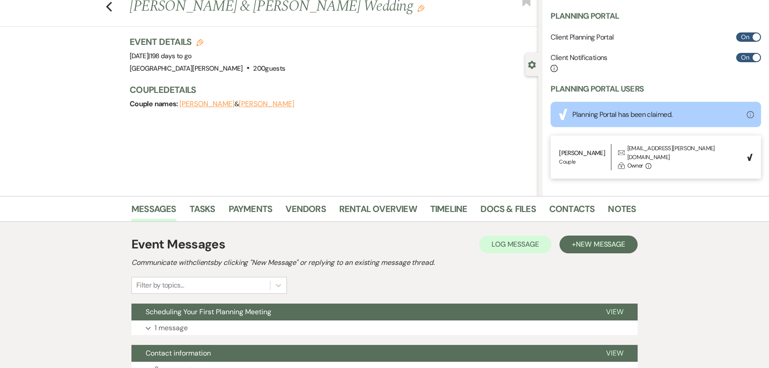
scroll to position [40, 0]
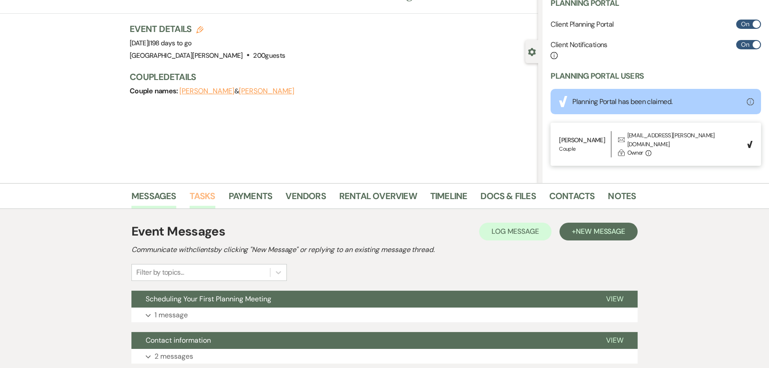
click at [205, 201] on link "Tasks" at bounding box center [203, 199] width 26 height 20
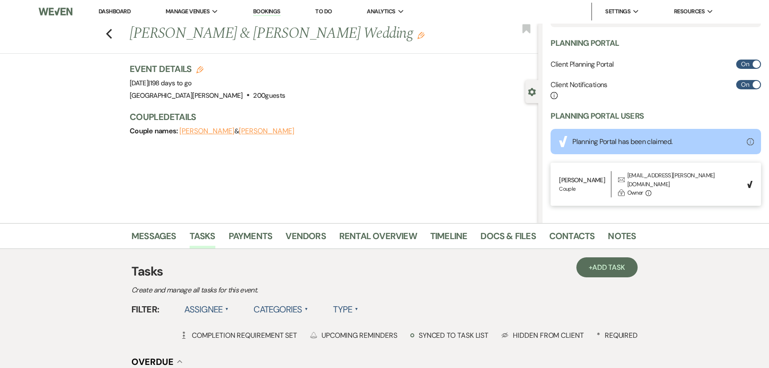
click at [113, 9] on link "Dashboard" at bounding box center [115, 12] width 32 height 8
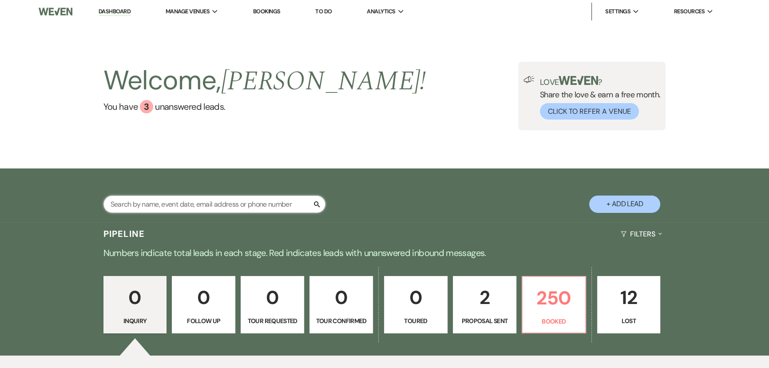
click at [244, 207] on input "text" at bounding box center [214, 203] width 222 height 17
type input "[PERSON_NAME]"
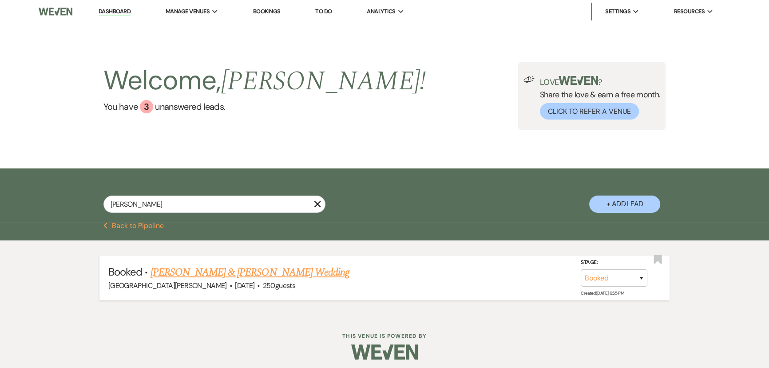
click at [246, 270] on link "[PERSON_NAME] & [PERSON_NAME] Wedding" at bounding box center [250, 272] width 199 height 16
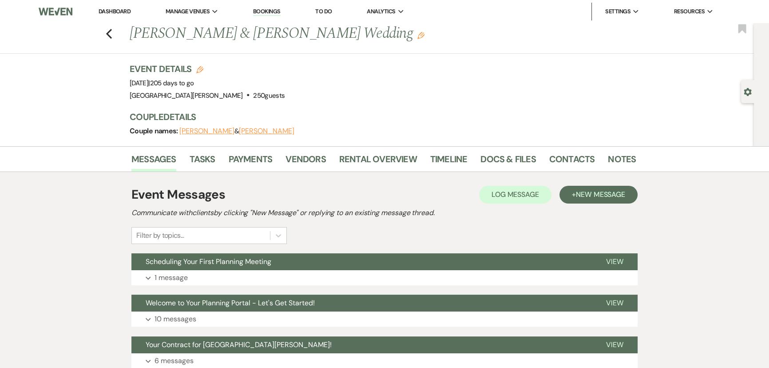
click at [746, 96] on div "Gear Settings" at bounding box center [749, 91] width 17 height 23
click at [746, 88] on icon "Gear" at bounding box center [748, 92] width 8 height 8
select select "2"
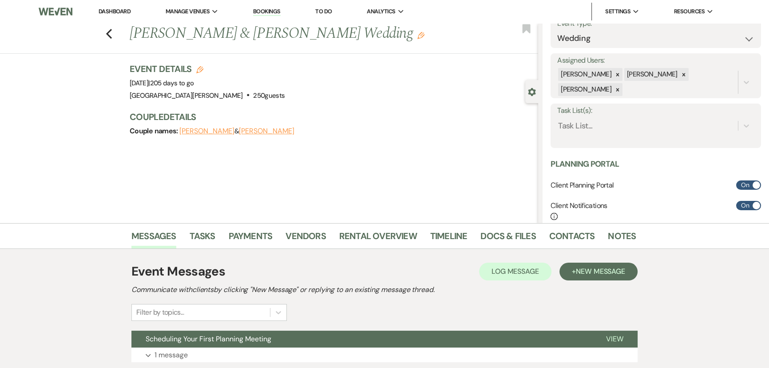
scroll to position [121, 0]
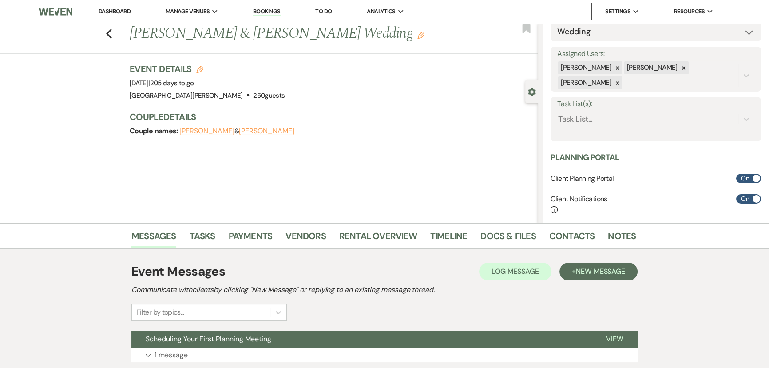
click at [595, 130] on div "Task List(s): Task List..." at bounding box center [656, 119] width 210 height 44
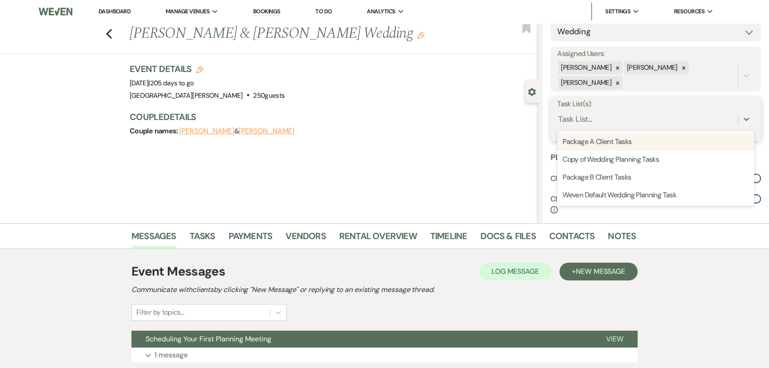
click at [595, 122] on div "Task List..." at bounding box center [647, 119] width 181 height 16
click at [594, 142] on div "Package A Client Tasks" at bounding box center [655, 142] width 197 height 18
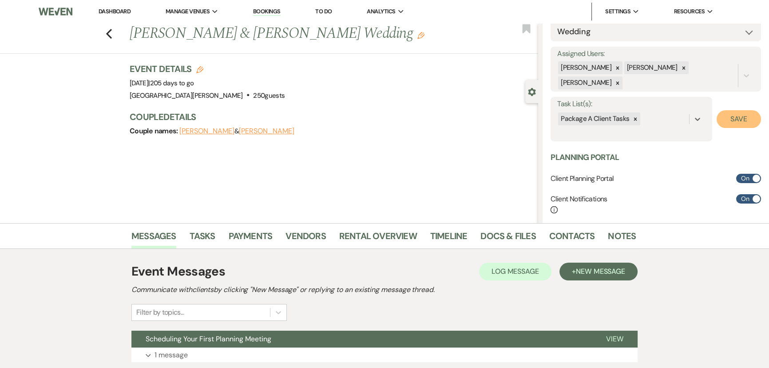
click at [734, 120] on button "Save" at bounding box center [739, 119] width 44 height 18
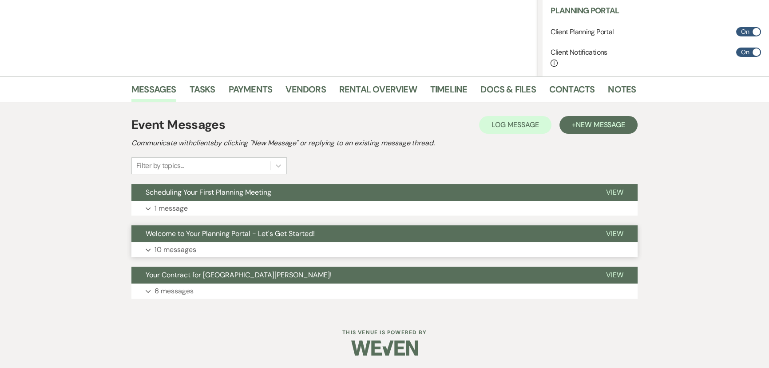
scroll to position [147, 0]
click at [163, 206] on p "1 message" at bounding box center [171, 208] width 33 height 12
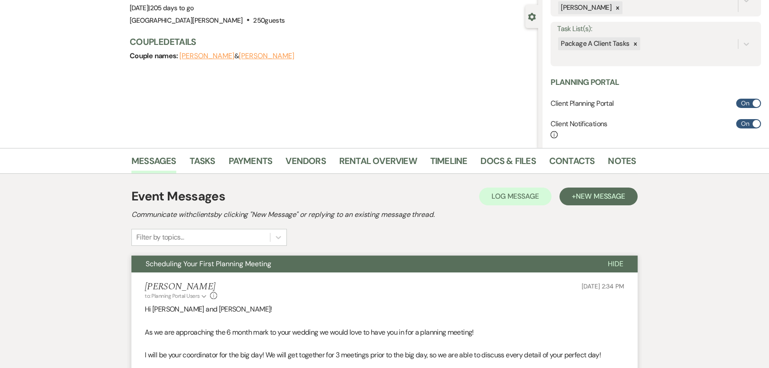
scroll to position [0, 0]
